Goal: Find specific page/section: Find specific page/section

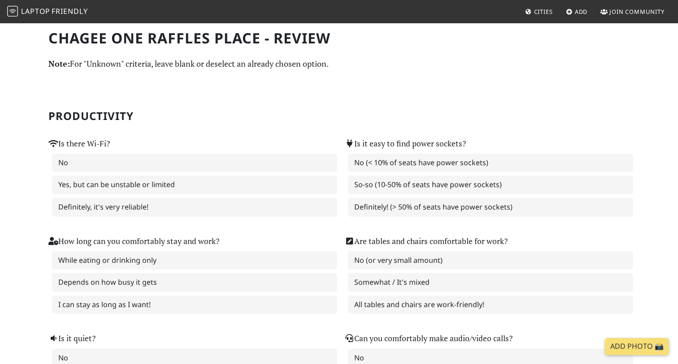
click at [48, 13] on span "Laptop" at bounding box center [35, 11] width 29 height 10
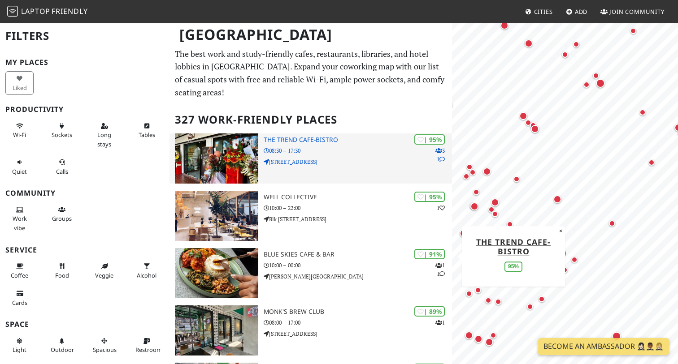
click at [331, 169] on div "| 95% 3 1 The Trend cafe-bistro 08:30 – 17:30 [STREET_ADDRESS]" at bounding box center [358, 159] width 188 height 50
